Goal: Transaction & Acquisition: Purchase product/service

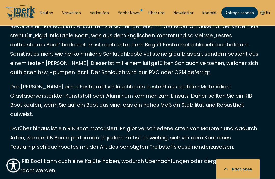
scroll to position [301, 0]
click at [30, 134] on p "Darüber hinaus ist ein RIB Boot motorisiert. Es gibt verschiedene Arten von Mot…" at bounding box center [137, 138] width 255 height 28
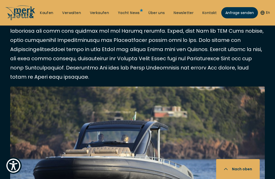
scroll to position [1115, 0]
click at [112, 127] on img at bounding box center [137, 171] width 255 height 170
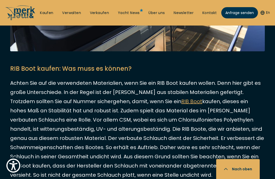
scroll to position [715, 0]
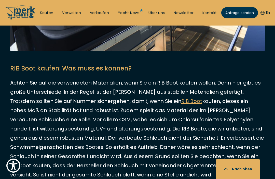
click at [44, 12] on link "Kaufen" at bounding box center [46, 12] width 13 height 5
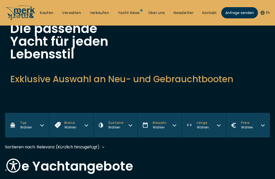
scroll to position [39, 0]
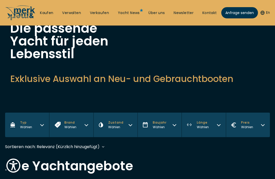
click at [40, 125] on icon "button" at bounding box center [42, 124] width 4 height 4
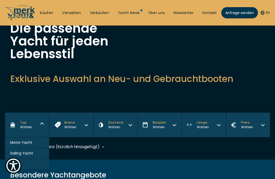
click at [12, 165] on span "RIB" at bounding box center [12, 163] width 5 height 5
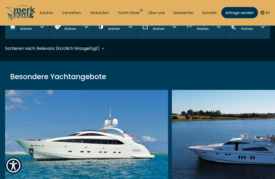
scroll to position [152, 0]
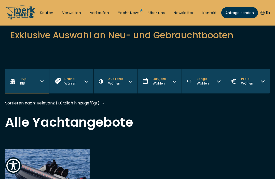
scroll to position [82, 0]
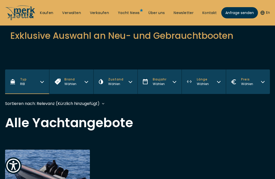
click at [86, 84] on button "Brand Wählen" at bounding box center [71, 81] width 44 height 24
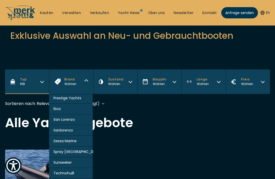
scroll to position [376, 1]
click at [84, 87] on button "Brand Wählen" at bounding box center [71, 81] width 44 height 24
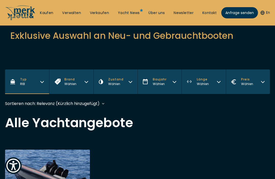
click at [215, 86] on button "Länge Wählen" at bounding box center [204, 81] width 44 height 24
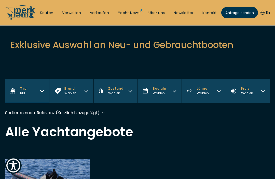
click at [215, 91] on button "Länge Wählen" at bounding box center [204, 91] width 44 height 24
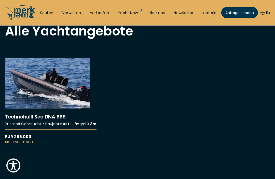
scroll to position [174, 0]
click at [14, 112] on link "More details about Technohulll Sea DNA 999" at bounding box center [47, 101] width 85 height 86
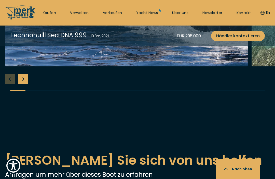
scroll to position [639, 0]
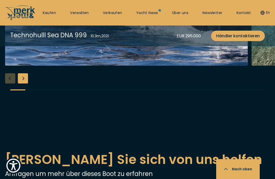
click at [25, 83] on div "Next slide" at bounding box center [23, 78] width 10 height 10
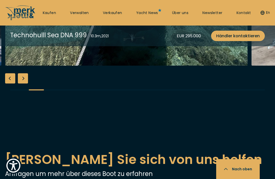
click at [22, 83] on div "Next slide" at bounding box center [23, 78] width 10 height 10
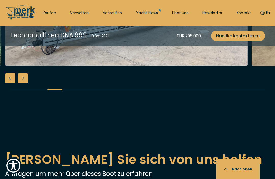
click at [23, 83] on div "Next slide" at bounding box center [23, 78] width 10 height 10
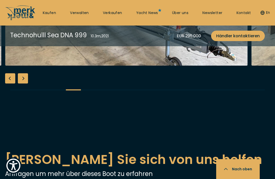
click at [22, 83] on div "Next slide" at bounding box center [23, 78] width 10 height 10
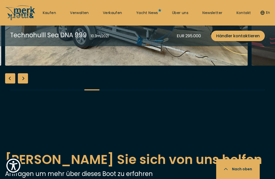
click at [22, 83] on div "Next slide" at bounding box center [23, 78] width 10 height 10
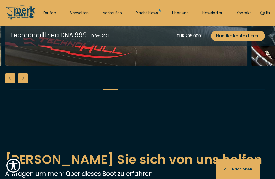
click at [22, 83] on div "Next slide" at bounding box center [23, 78] width 10 height 10
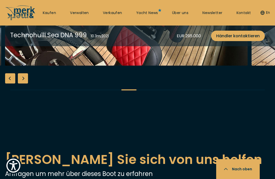
click at [23, 83] on div "Next slide" at bounding box center [23, 78] width 10 height 10
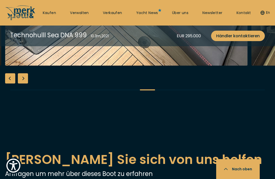
click at [22, 83] on div "Next slide" at bounding box center [23, 78] width 10 height 10
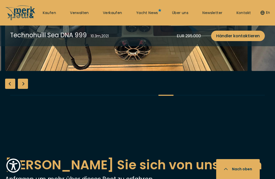
scroll to position [633, 0]
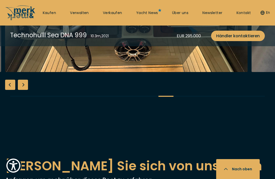
click at [22, 90] on div "Next slide" at bounding box center [23, 85] width 10 height 10
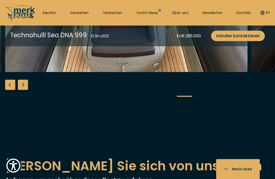
click at [24, 90] on div "Next slide" at bounding box center [23, 85] width 10 height 10
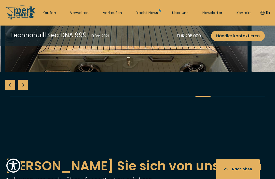
click at [24, 90] on div "Next slide" at bounding box center [23, 85] width 10 height 10
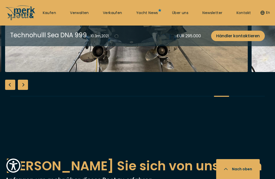
click at [25, 90] on div "Next slide" at bounding box center [23, 85] width 10 height 10
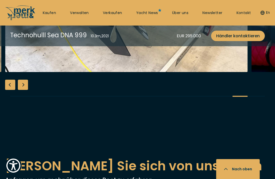
click at [24, 90] on div "Next slide" at bounding box center [23, 85] width 10 height 10
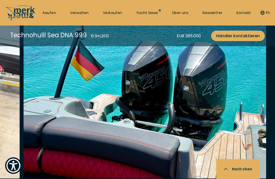
scroll to position [526, 0]
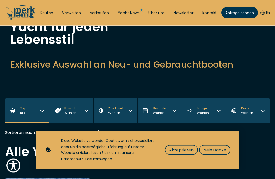
scroll to position [58, 0]
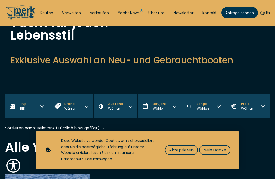
click at [219, 153] on span "Nein Danke" at bounding box center [215, 150] width 23 height 6
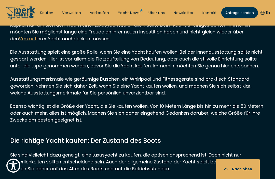
scroll to position [466, 0]
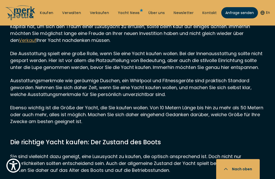
scroll to position [715, 0]
